Goal: Browse casually: Explore the website without a specific task or goal

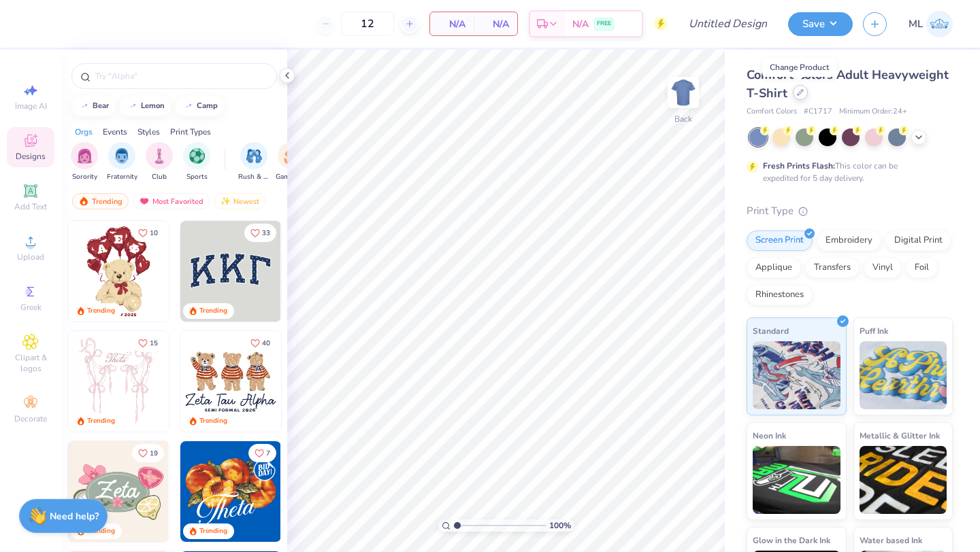
click at [798, 94] on icon at bounding box center [799, 92] width 5 height 5
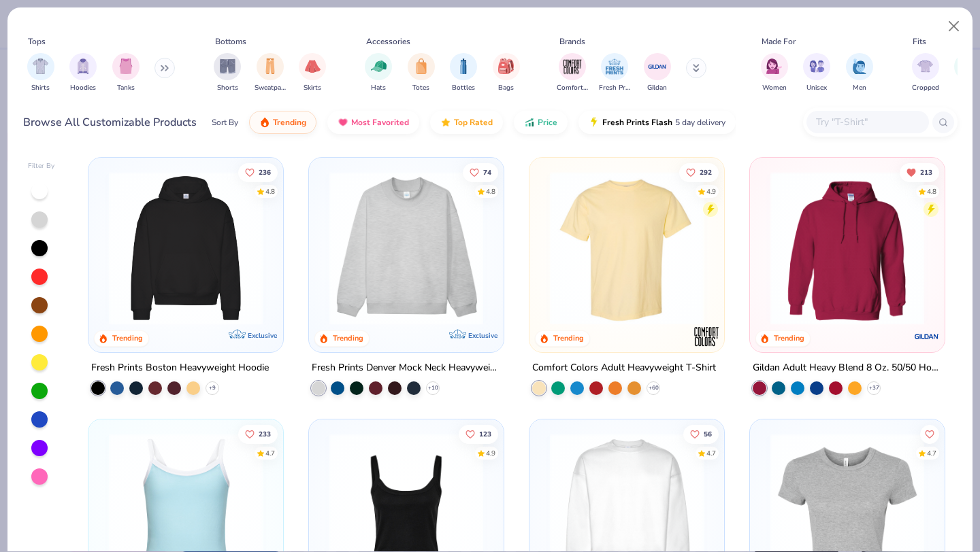
click at [449, 302] on img at bounding box center [405, 248] width 167 height 154
